Goal: Task Accomplishment & Management: Use online tool/utility

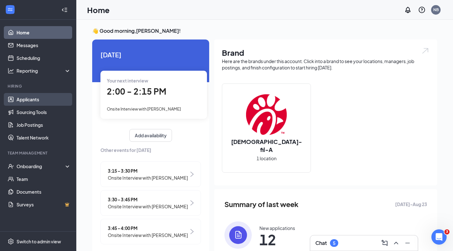
click at [26, 99] on link "Applicants" at bounding box center [44, 99] width 54 height 13
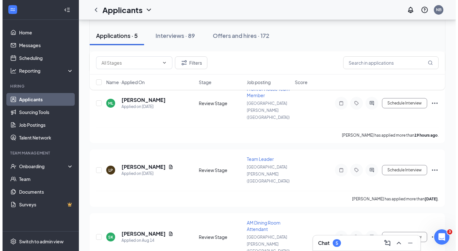
scroll to position [147, 0]
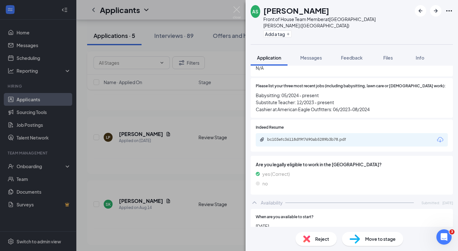
scroll to position [232, 0]
click at [355, 136] on div "Indeed Resume bc103efc36118df9f7690ab5289b3b78.pdf" at bounding box center [352, 136] width 202 height 32
click at [355, 137] on div "bc103efc36118df9f7690ab5289b3b78.pdf" at bounding box center [311, 140] width 103 height 6
click at [370, 235] on span "Move to stage" at bounding box center [380, 238] width 31 height 7
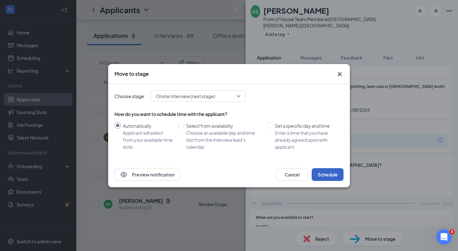
click at [324, 169] on button "Schedule" at bounding box center [328, 174] width 32 height 13
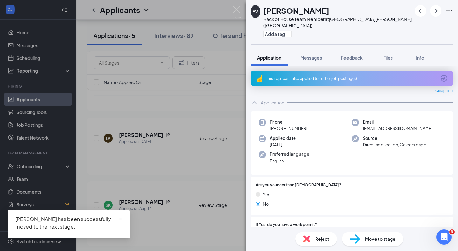
click at [153, 192] on div "EV [PERSON_NAME] Back of House Team Member at [GEOGRAPHIC_DATA][PERSON_NAME] ([…" at bounding box center [229, 125] width 458 height 251
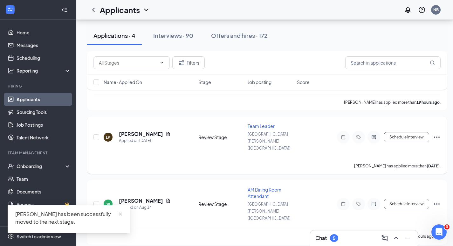
scroll to position [95, 0]
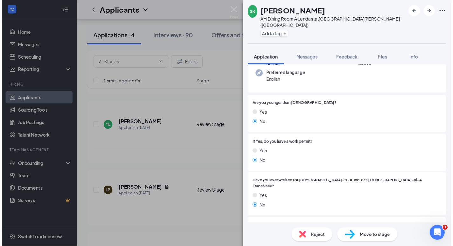
scroll to position [167, 0]
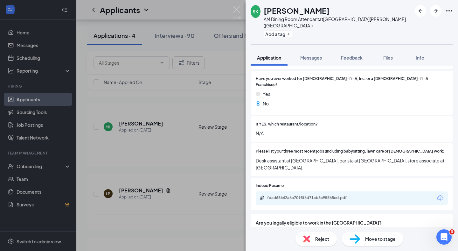
click at [228, 163] on div "SK [PERSON_NAME] AM Dining Room Attendant at [GEOGRAPHIC_DATA][PERSON_NAME] ([G…" at bounding box center [229, 125] width 458 height 251
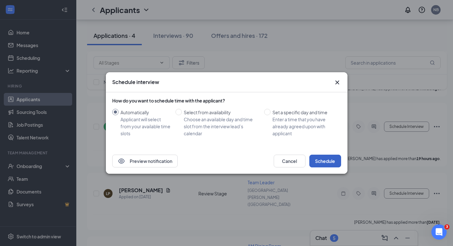
click at [327, 156] on button "Schedule" at bounding box center [325, 161] width 32 height 13
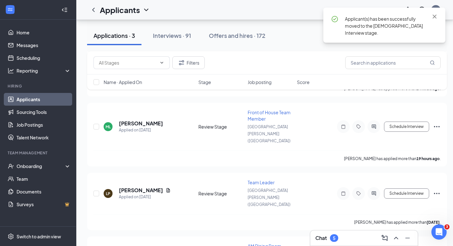
scroll to position [38, 0]
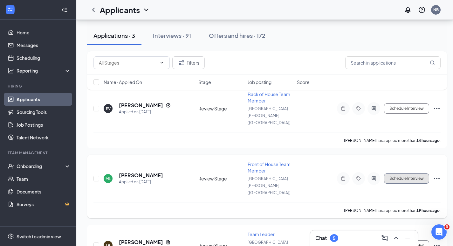
click at [409, 173] on button "Schedule Interview" at bounding box center [406, 178] width 45 height 10
click at [150, 172] on h5 "[PERSON_NAME]" at bounding box center [141, 175] width 44 height 7
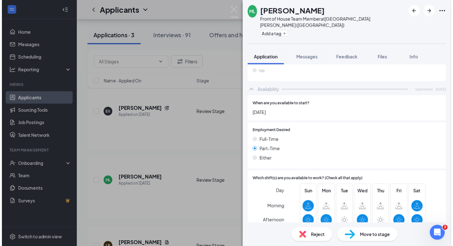
scroll to position [352, 0]
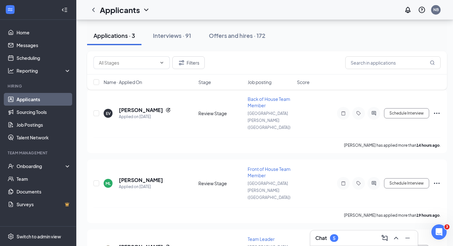
click at [344, 241] on div "Chat 5" at bounding box center [364, 238] width 97 height 10
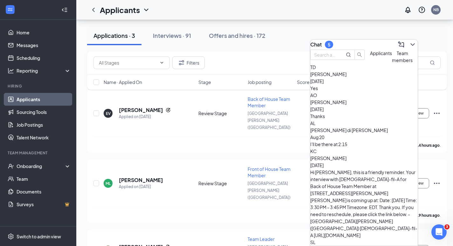
click at [383, 85] on div "[PERSON_NAME] [DATE]" at bounding box center [364, 78] width 108 height 14
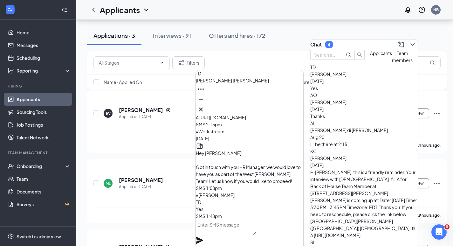
click at [256, 235] on textarea at bounding box center [226, 226] width 60 height 15
type textarea "Awesome! Please"
